Goal: Task Accomplishment & Management: Complete application form

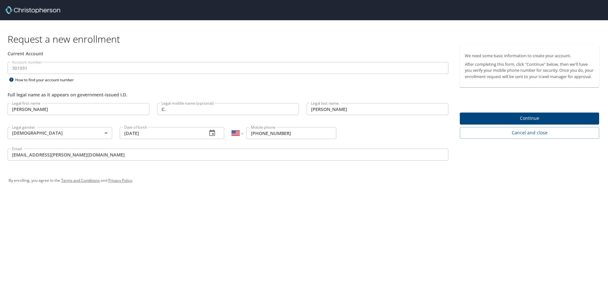
select select "US"
click at [345, 225] on div "Request a new enrollment Current Account Account number 301931 Account number H…" at bounding box center [304, 144] width 608 height 288
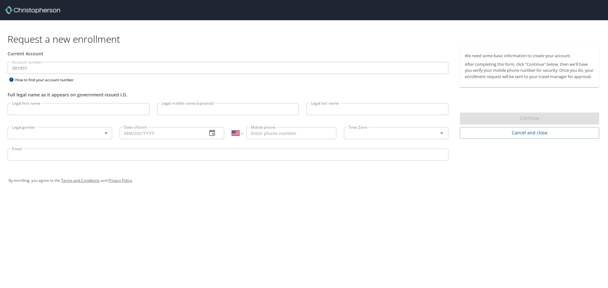
select select "US"
click at [91, 112] on input "Legal first name" at bounding box center [79, 109] width 142 height 12
type input "[PERSON_NAME]"
click at [178, 111] on input "Legal middle name (optional)" at bounding box center [228, 109] width 142 height 12
type input "C."
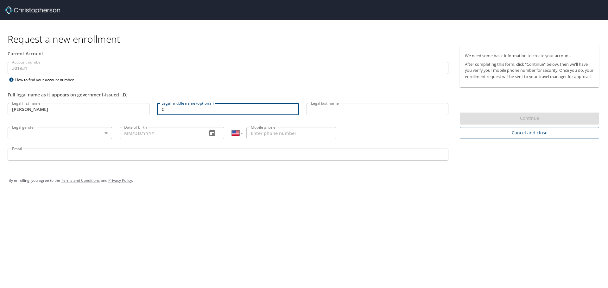
click at [335, 109] on input "Legal last name" at bounding box center [377, 109] width 142 height 12
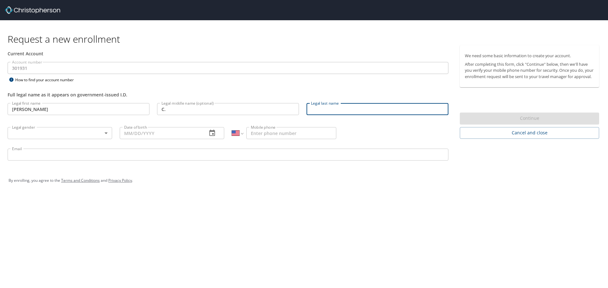
type input "[PERSON_NAME]"
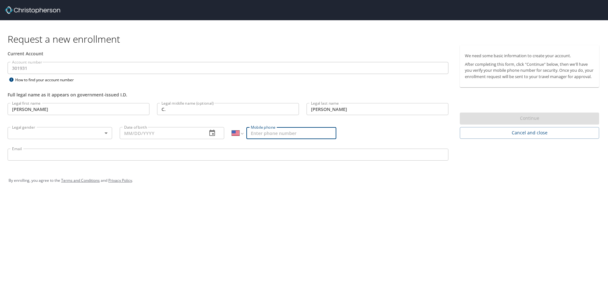
click at [282, 136] on input "Mobile phone" at bounding box center [291, 133] width 90 height 12
type input "[PHONE_NUMBER]"
click at [151, 133] on input "Date of birth" at bounding box center [161, 133] width 82 height 12
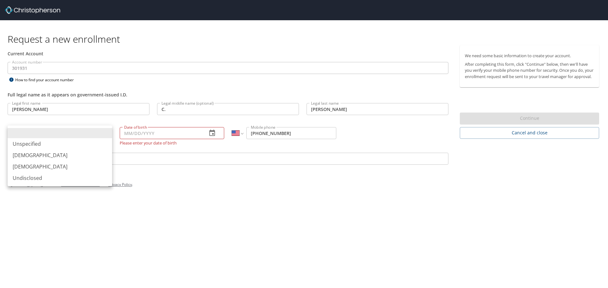
click at [79, 134] on body "Request a new enrollment Current Account Account number 301931 Account number H…" at bounding box center [304, 144] width 608 height 288
click at [53, 165] on li "[DEMOGRAPHIC_DATA]" at bounding box center [60, 166] width 104 height 11
type input "[DEMOGRAPHIC_DATA]"
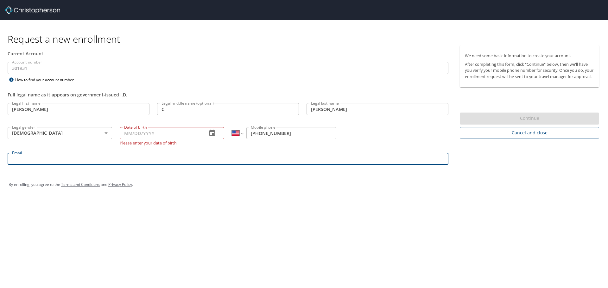
click at [53, 159] on input "Email" at bounding box center [228, 159] width 441 height 12
type input "nfitz-rawlins@crosscatholic.org"
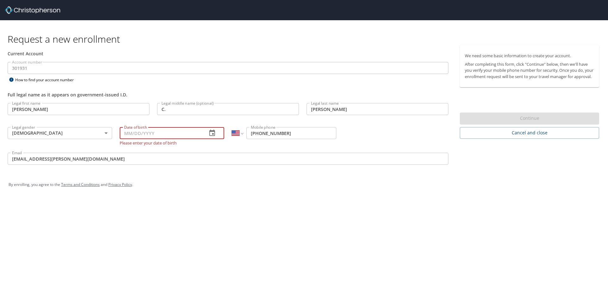
click at [151, 129] on input "Date of birth" at bounding box center [161, 133] width 82 height 12
type input "06/05/1973"
click at [268, 210] on div "Request a new enrollment Current Account Account number 301931 Account number H…" at bounding box center [304, 144] width 608 height 288
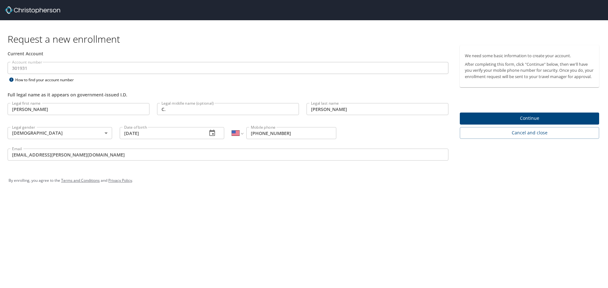
click at [514, 123] on span "Continue" at bounding box center [529, 119] width 129 height 8
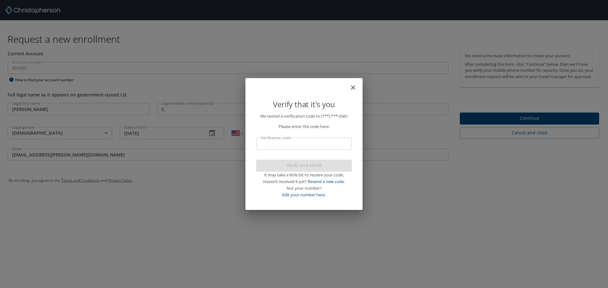
click at [309, 142] on input "Verification code" at bounding box center [304, 144] width 96 height 12
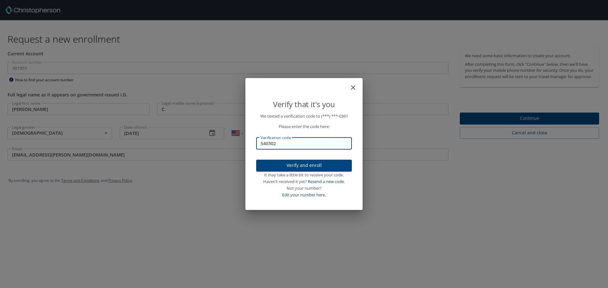
type input "540302"
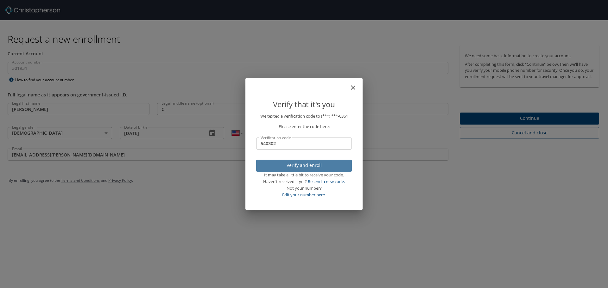
click at [294, 166] on span "Verify and enroll" at bounding box center [303, 166] width 85 height 8
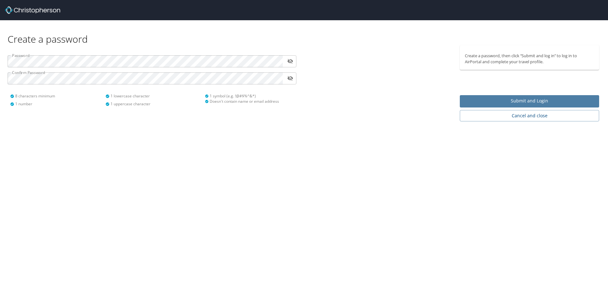
click at [493, 102] on span "Submit and Login" at bounding box center [529, 101] width 129 height 8
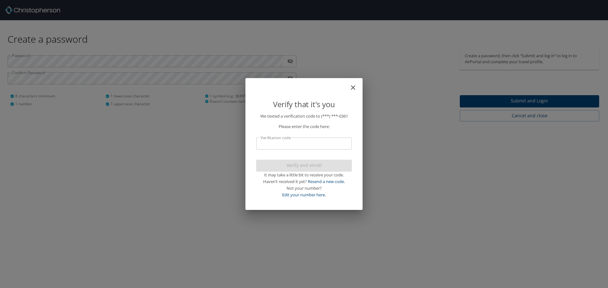
drag, startPoint x: 306, startPoint y: 144, endPoint x: 322, endPoint y: 142, distance: 15.9
click at [307, 144] on input "Verification code" at bounding box center [304, 144] width 96 height 12
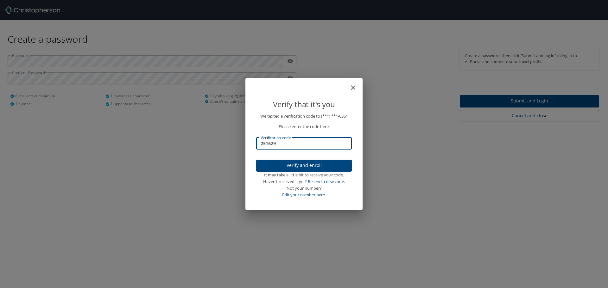
type input "251629"
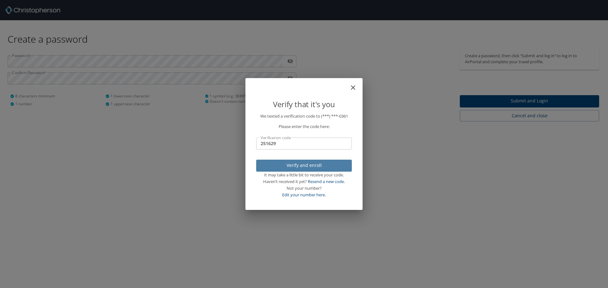
click at [318, 167] on span "Verify and enroll" at bounding box center [303, 166] width 85 height 8
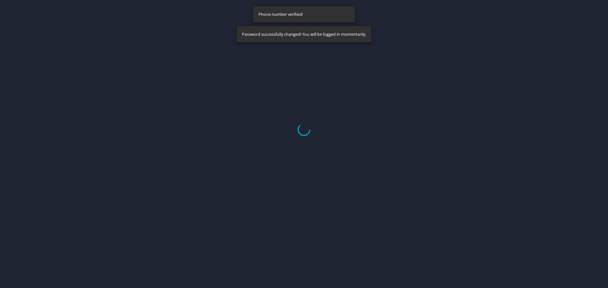
select select "US"
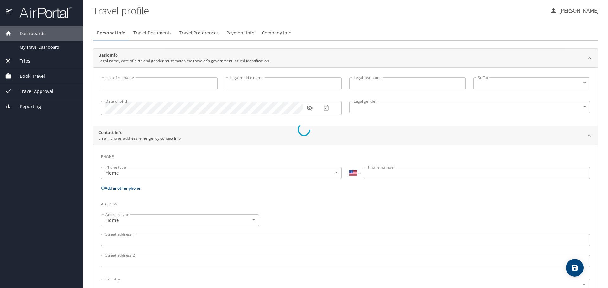
type input "Nicole"
type input "C."
type input "Fitz Rawlins"
type input "[DEMOGRAPHIC_DATA]"
select select "US"
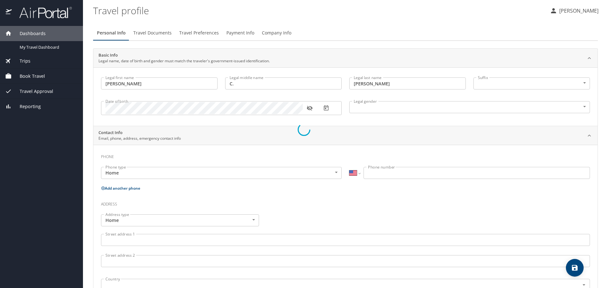
select select "US"
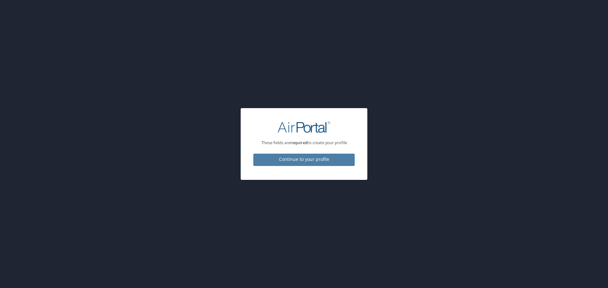
click at [325, 162] on span "Continue to your profile" at bounding box center [303, 160] width 91 height 8
select select "US"
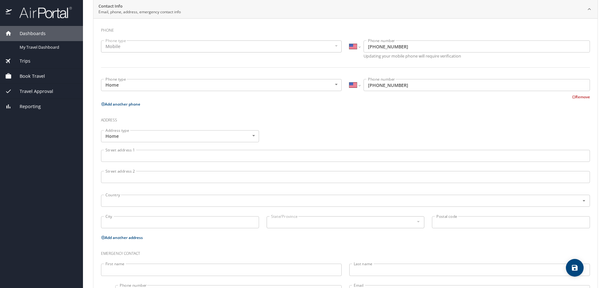
scroll to position [157, 0]
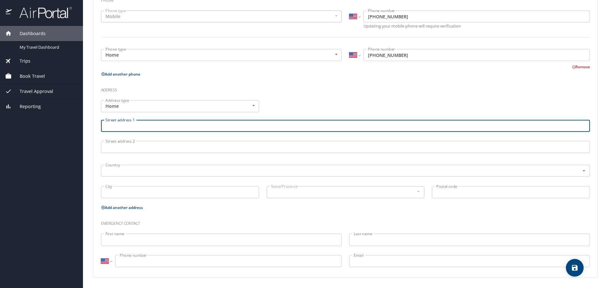
click at [245, 125] on input "Street address 1" at bounding box center [345, 126] width 489 height 12
type input "840 NW 186 Drive"
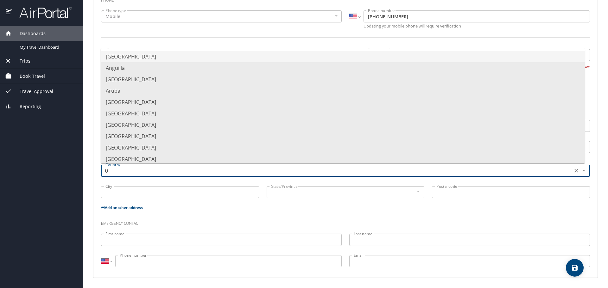
click at [169, 59] on li "United States of America" at bounding box center [343, 56] width 484 height 11
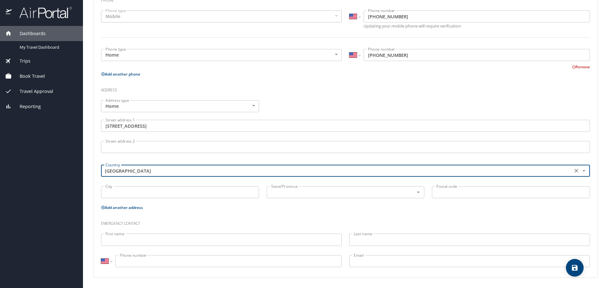
type input "United States of America"
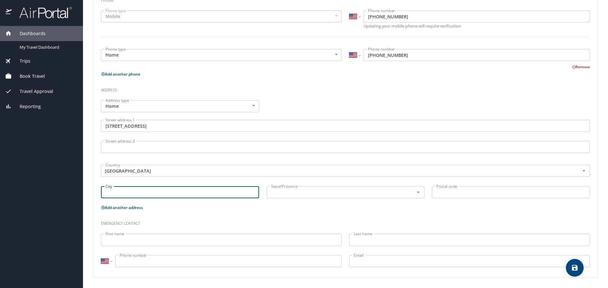
click at [171, 191] on input "City" at bounding box center [180, 192] width 158 height 12
type input "Miami"
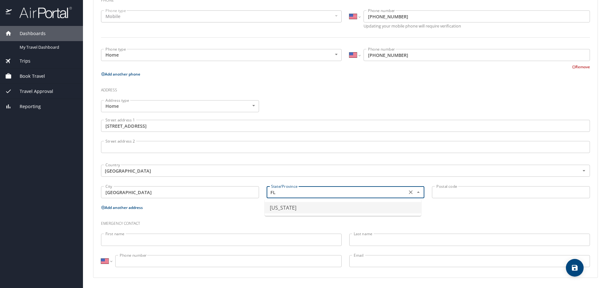
type input "Florida"
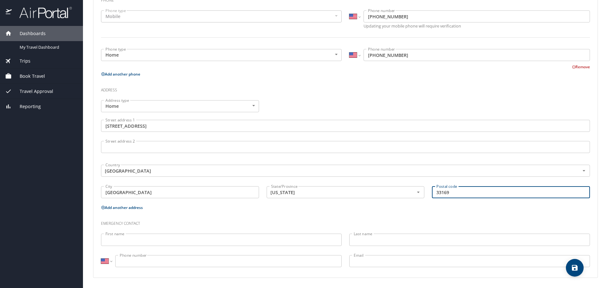
type input "33169"
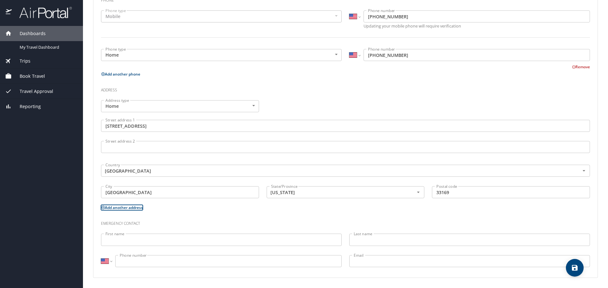
click at [192, 239] on input "First name" at bounding box center [221, 240] width 241 height 12
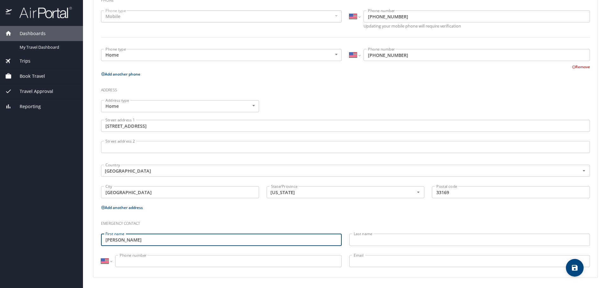
type input "Charlene"
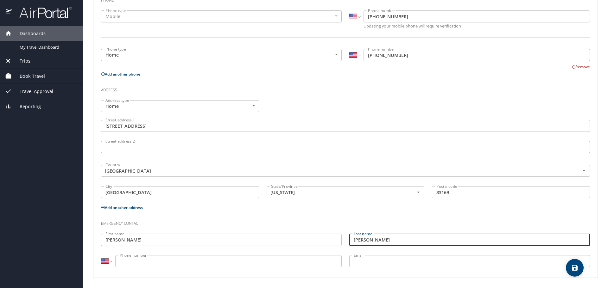
type input "Shaw"
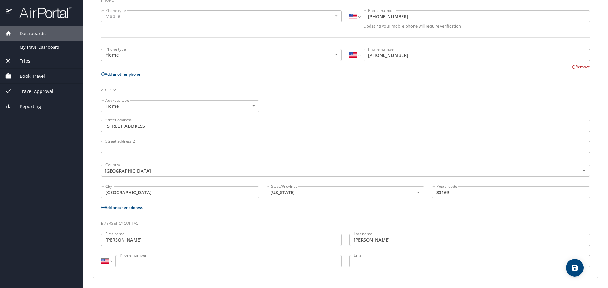
click at [244, 260] on input "Phone number" at bounding box center [228, 261] width 226 height 12
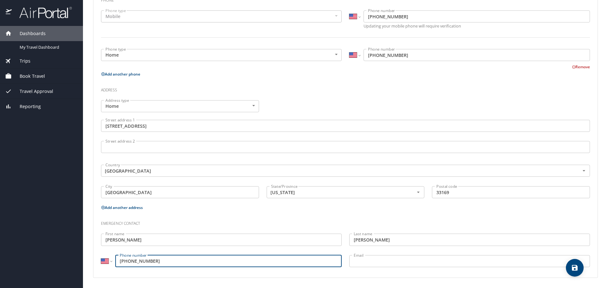
type input "(954) 854-4123"
click at [380, 262] on input "Email" at bounding box center [469, 261] width 241 height 12
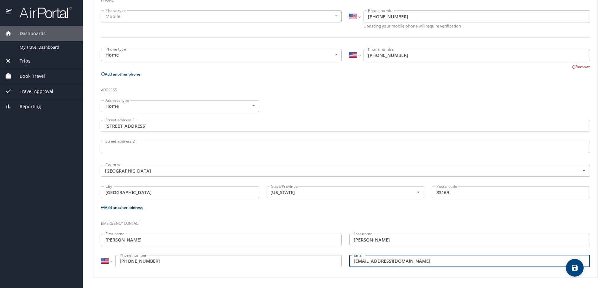
type input "charleneshaw3@gmail.com"
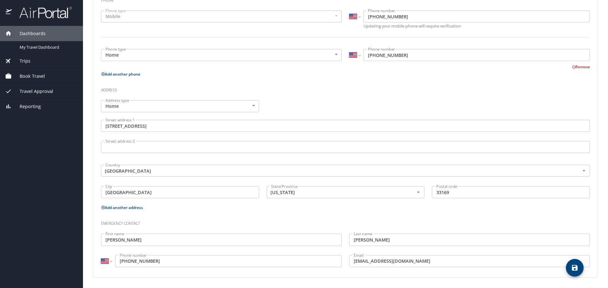
click at [558, 273] on div "Email charleneshaw3@gmail.com Email" at bounding box center [469, 262] width 248 height 21
click at [573, 265] on icon "save" at bounding box center [575, 268] width 8 height 8
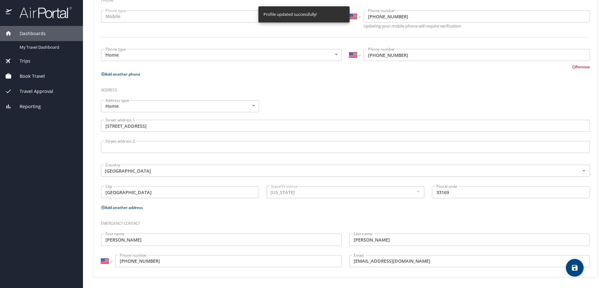
select select "US"
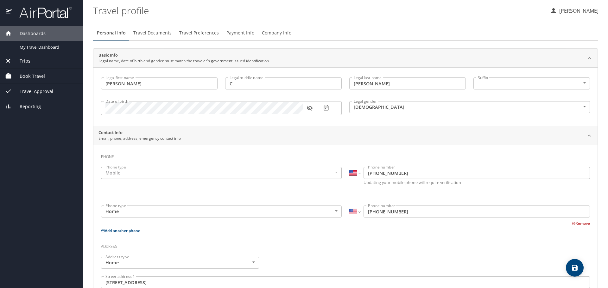
scroll to position [127, 0]
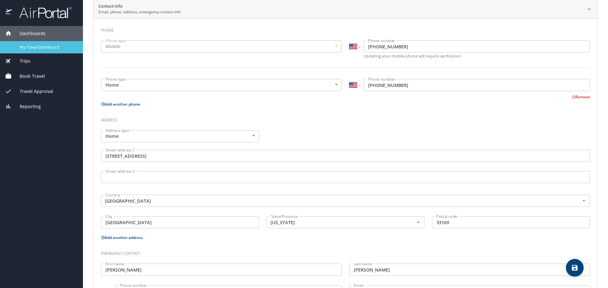
click at [53, 47] on span "My Travel Dashboard" at bounding box center [48, 47] width 56 height 6
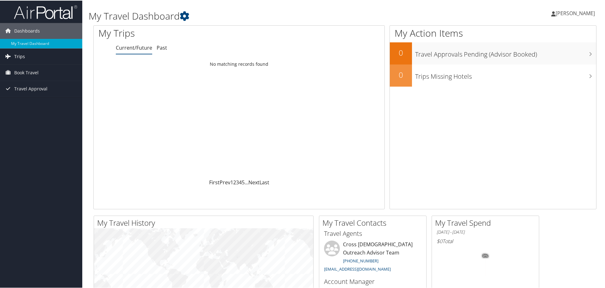
click at [21, 55] on span "Trips" at bounding box center [19, 56] width 11 height 16
click at [37, 69] on link "Current/Future Trips" at bounding box center [41, 68] width 82 height 9
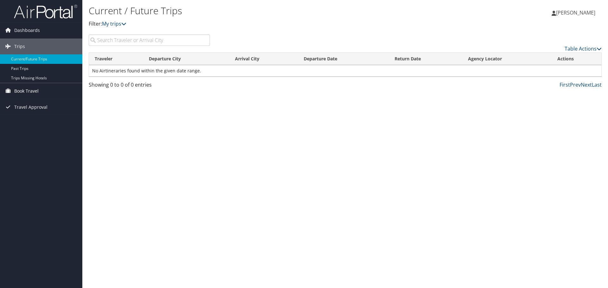
click at [31, 88] on span "Book Travel" at bounding box center [26, 91] width 24 height 16
click at [31, 100] on link "Agent Booking Request" at bounding box center [41, 103] width 82 height 9
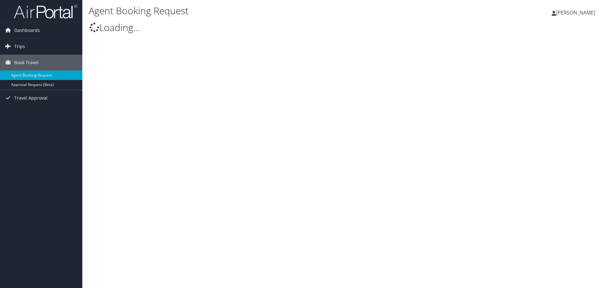
select select "[EMAIL_ADDRESS][DOMAIN_NAME]"
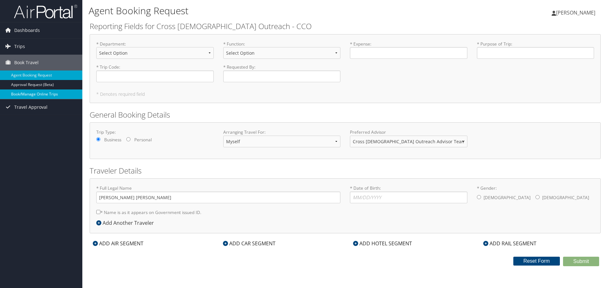
click at [45, 95] on link "Book/Manage Online Trips" at bounding box center [41, 94] width 82 height 9
